Goal: Find specific page/section

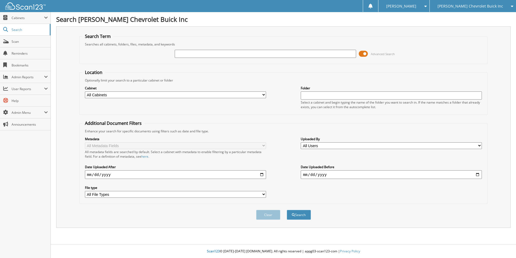
type input "h"
type input "[PERSON_NAME]"
click at [287, 210] on button "Search" at bounding box center [299, 215] width 24 height 10
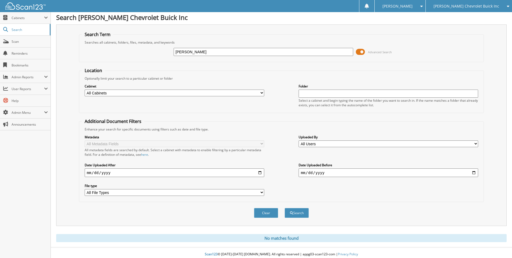
scroll to position [5, 0]
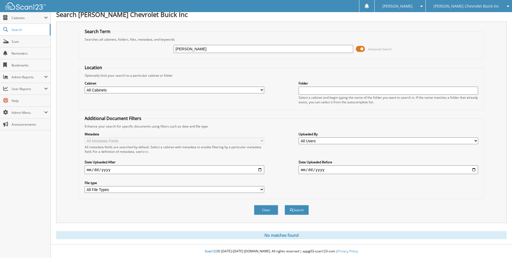
click at [485, 9] on div "[PERSON_NAME] Chevrolet Buick Inc" at bounding box center [468, 6] width 81 height 12
click at [455, 16] on link "[PERSON_NAME]" at bounding box center [469, 16] width 86 height 9
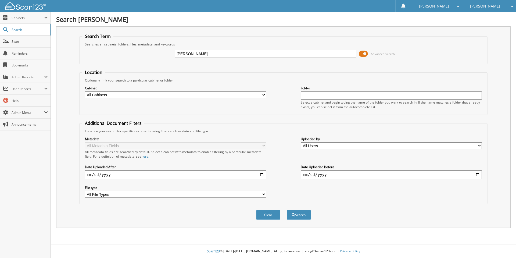
type input "[PERSON_NAME]"
click at [287, 210] on button "Search" at bounding box center [299, 215] width 24 height 10
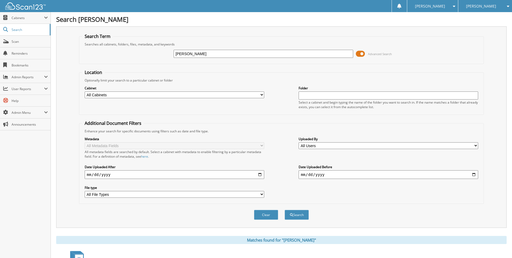
scroll to position [215, 0]
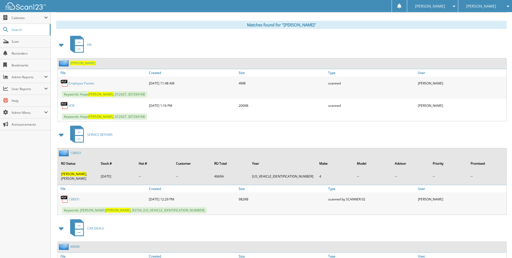
click at [82, 84] on link "Employee Packet" at bounding box center [82, 83] width 26 height 5
